Goal: Information Seeking & Learning: Learn about a topic

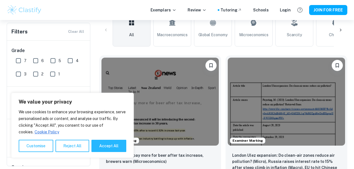
scroll to position [130, 0]
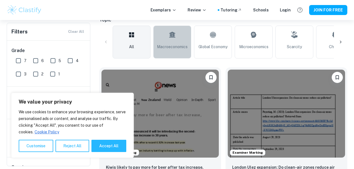
click at [166, 52] on link "Macroeconomics" at bounding box center [172, 42] width 38 height 33
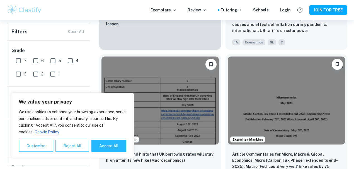
scroll to position [688, 0]
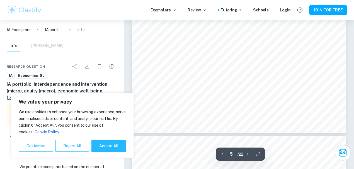
scroll to position [1469, 0]
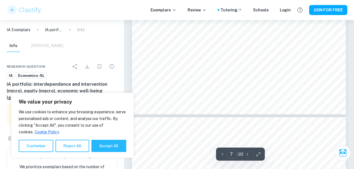
type input "8"
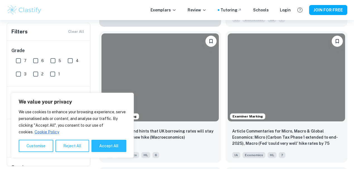
scroll to position [725, 0]
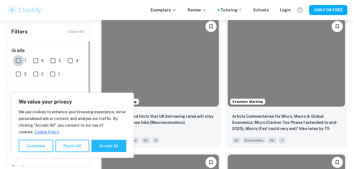
drag, startPoint x: 17, startPoint y: 61, endPoint x: 15, endPoint y: 58, distance: 4.1
click at [17, 61] on input "7" at bounding box center [18, 60] width 11 height 11
checkbox input "true"
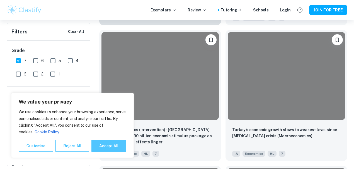
click at [109, 142] on button "Accept All" at bounding box center [108, 146] width 35 height 12
checkbox input "true"
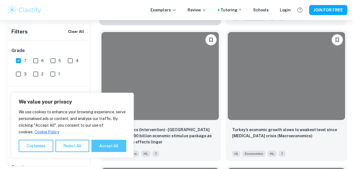
checkbox input "true"
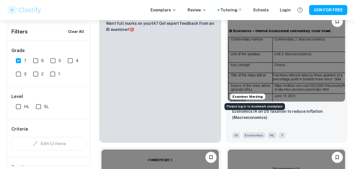
scroll to position [335, 0]
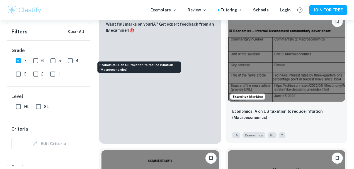
click at [232, 109] on p "Economics IA on US taxation to reduce inflation (Macroeconomics)" at bounding box center [286, 115] width 109 height 12
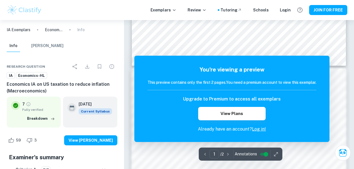
scroll to position [271, 0]
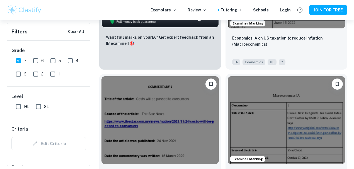
scroll to position [502, 0]
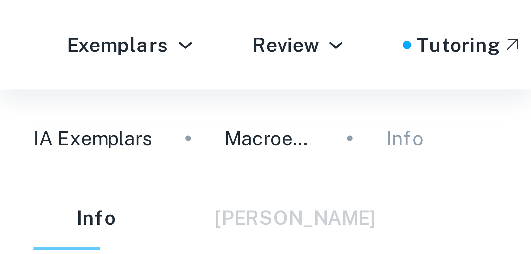
scroll to position [105, 0]
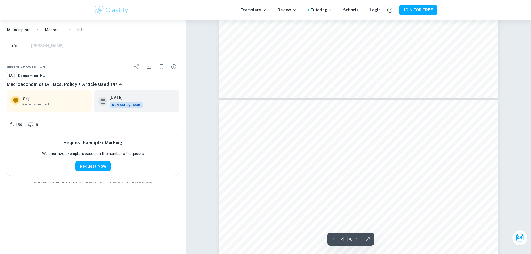
type input "5"
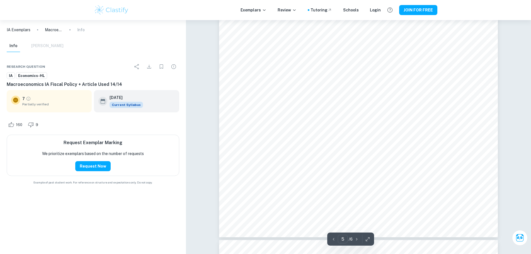
click at [354, 169] on div "5 ​ / 6" at bounding box center [350, 239] width 47 height 13
click at [354, 169] on div at bounding box center [368, 239] width 8 height 9
click at [354, 169] on icon "button" at bounding box center [368, 240] width 6 height 6
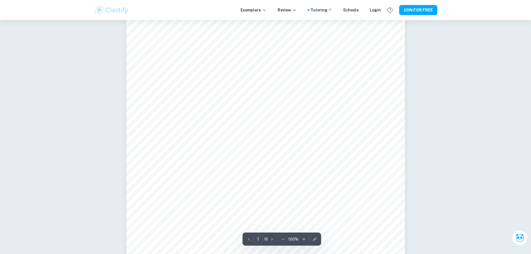
click at [302, 169] on icon "button" at bounding box center [304, 240] width 6 height 6
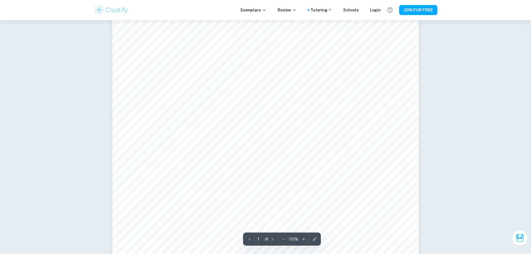
click at [302, 169] on div "110 %" at bounding box center [294, 239] width 28 height 9
click at [302, 169] on icon "button" at bounding box center [304, 240] width 6 height 6
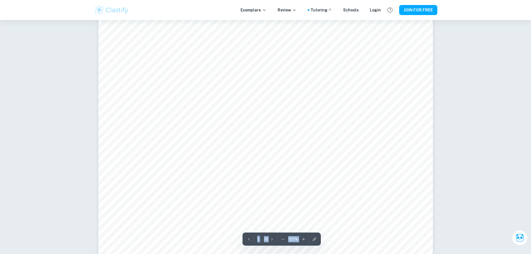
click at [302, 169] on icon "button" at bounding box center [304, 240] width 6 height 6
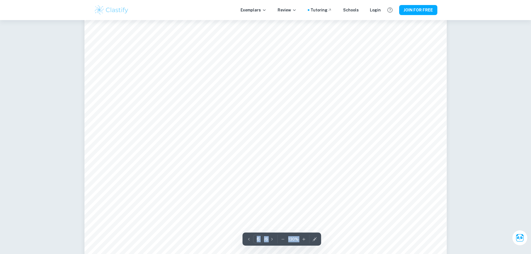
scroll to position [2677, 0]
type input "5"
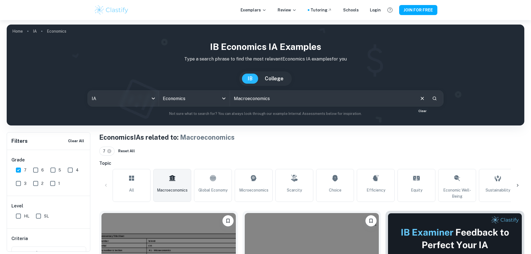
click at [354, 99] on icon "Clear" at bounding box center [423, 98] width 6 height 6
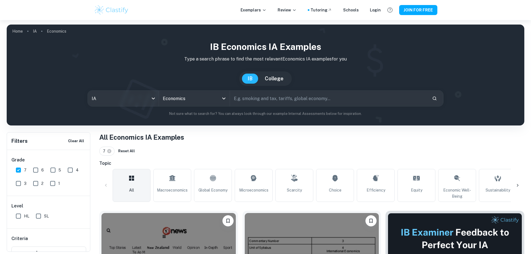
click at [354, 97] on input "text" at bounding box center [329, 99] width 198 height 16
type input "Expansionary fiscal"
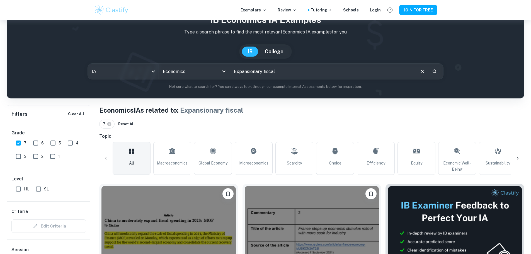
scroll to position [112, 0]
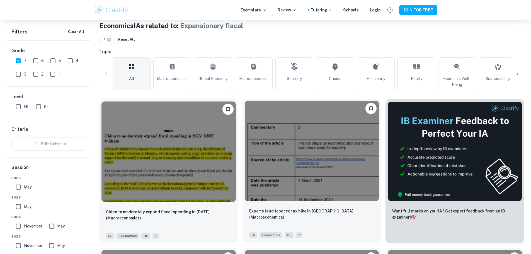
click at [245, 135] on img at bounding box center [312, 151] width 134 height 101
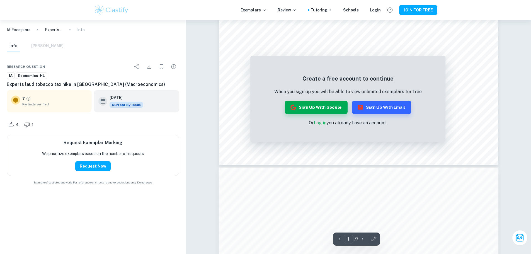
scroll to position [223, 0]
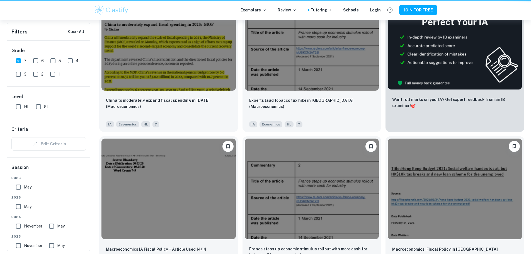
scroll to position [112, 0]
